Goal: Information Seeking & Learning: Learn about a topic

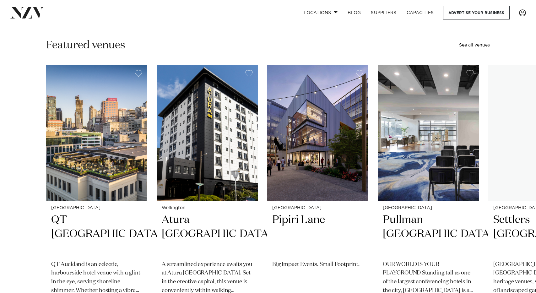
scroll to position [170, 0]
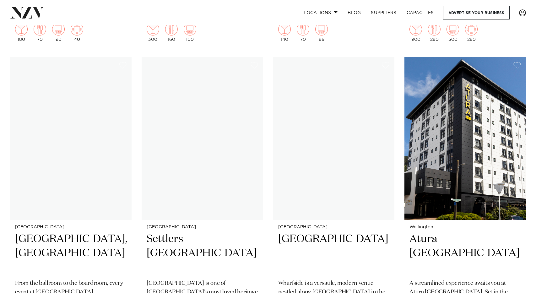
scroll to position [1906, 0]
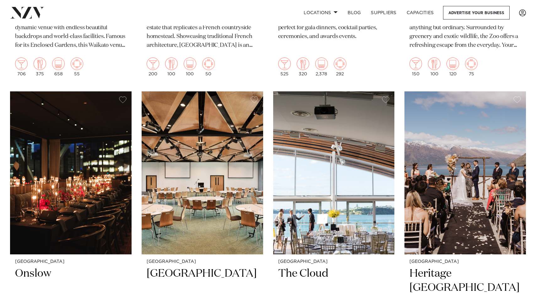
scroll to position [4270, 0]
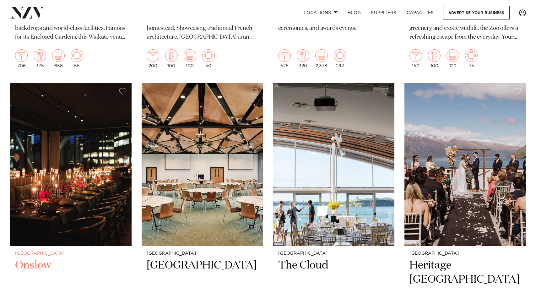
click at [90, 113] on img at bounding box center [70, 164] width 121 height 163
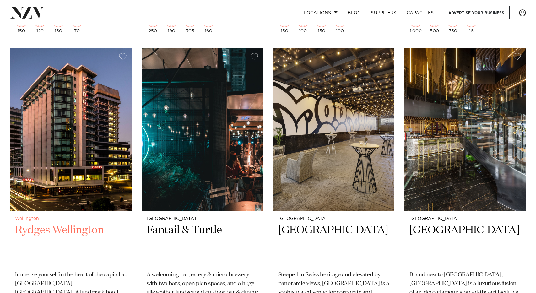
scroll to position [1313, 0]
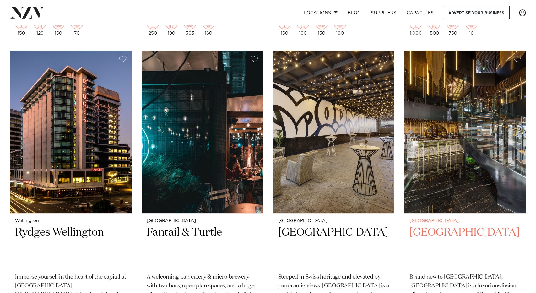
click at [462, 148] on img at bounding box center [464, 132] width 121 height 163
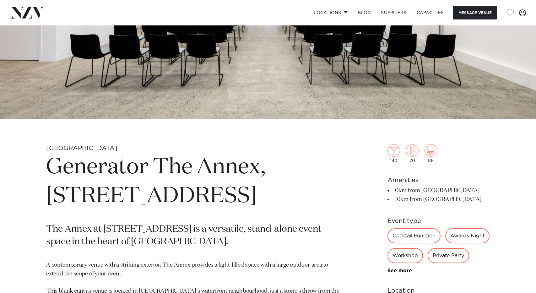
scroll to position [166, 0]
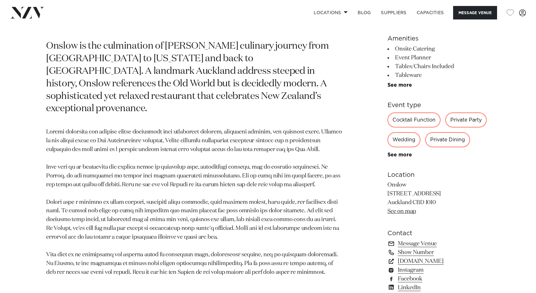
scroll to position [210, 0]
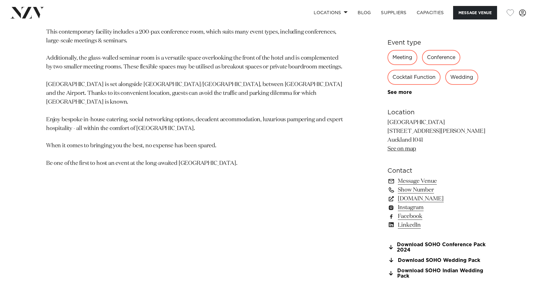
scroll to position [375, 0]
